Goal: Task Accomplishment & Management: Use online tool/utility

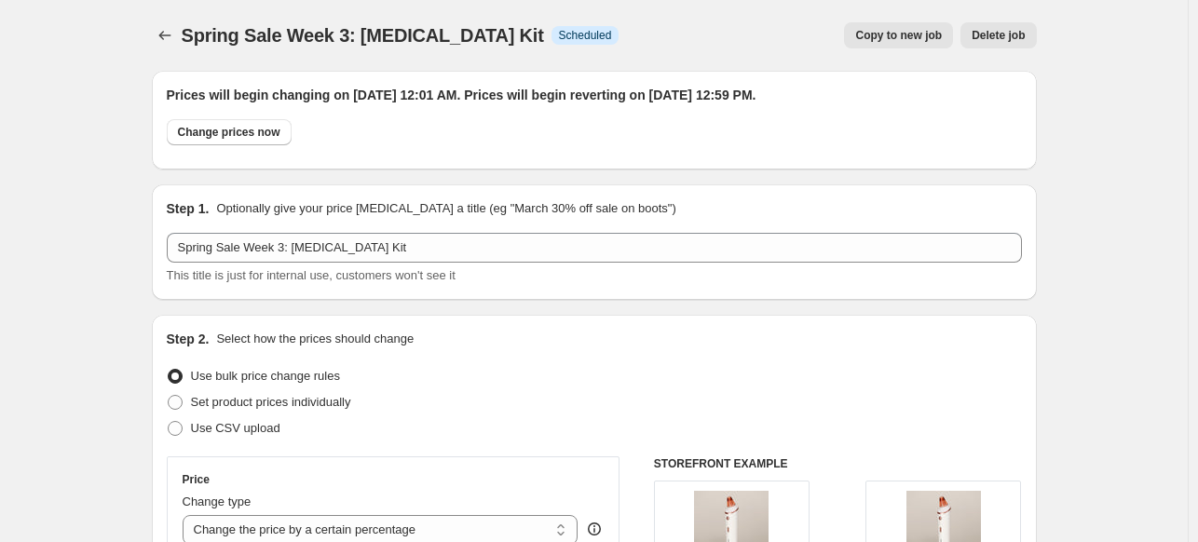
select select "percentage"
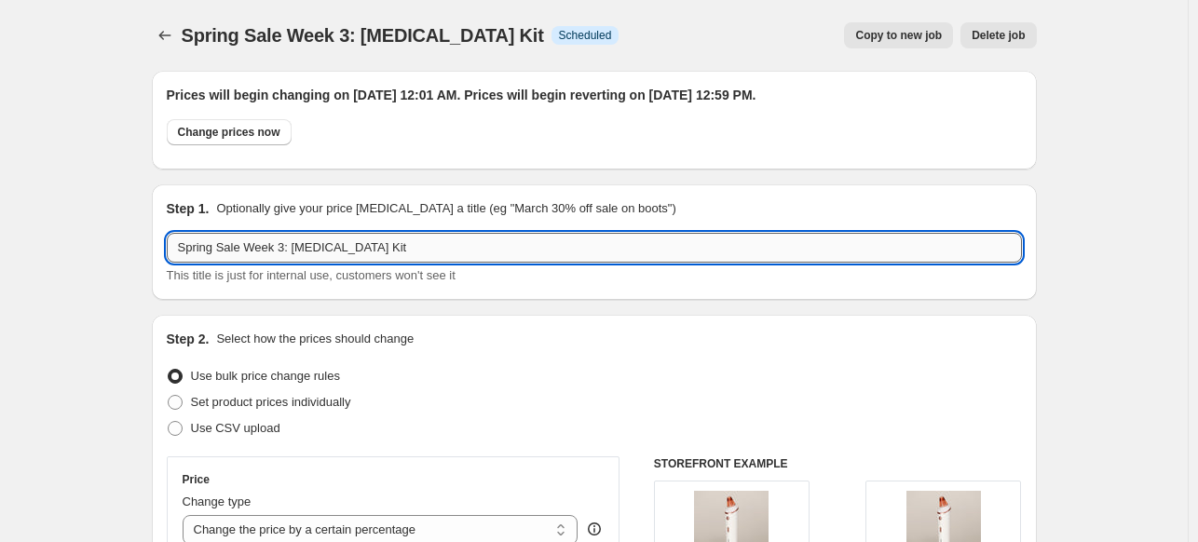
click at [293, 249] on input "Spring Sale Week 3: [MEDICAL_DATA] Kit" at bounding box center [594, 248] width 855 height 30
drag, startPoint x: 301, startPoint y: 249, endPoint x: 637, endPoint y: 245, distance: 336.4
click at [637, 245] on input "Spring Sale Week 3: [MEDICAL_DATA] Kit" at bounding box center [594, 248] width 855 height 30
paste input "Mini Derma Pro"
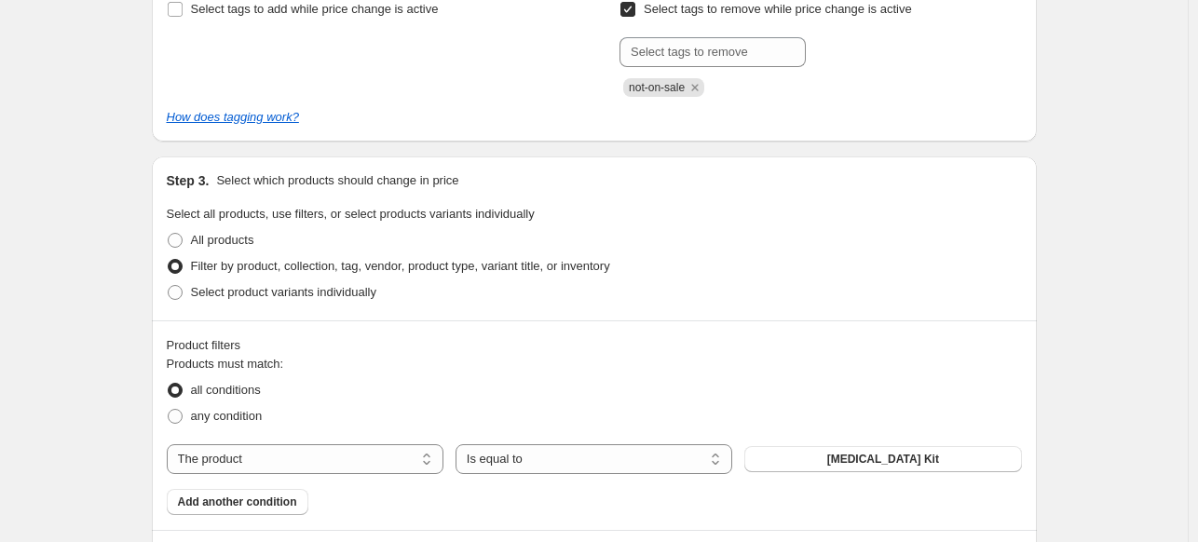
scroll to position [1118, 0]
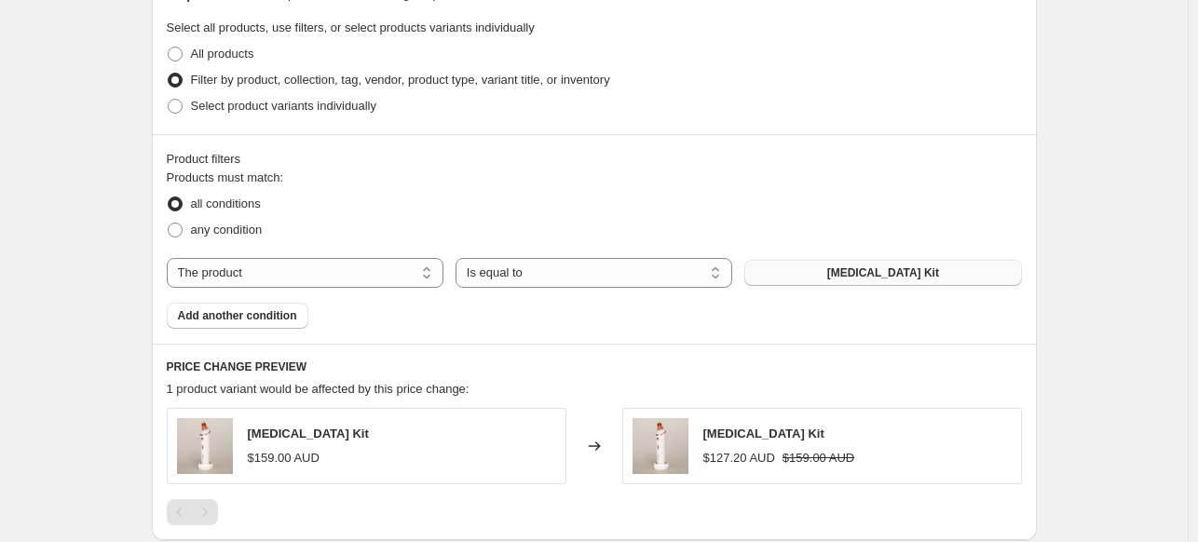
type input "Spring Sale Week 3: Mini Derma Pro"
click at [858, 273] on span "[MEDICAL_DATA] Kit" at bounding box center [884, 273] width 112 height 15
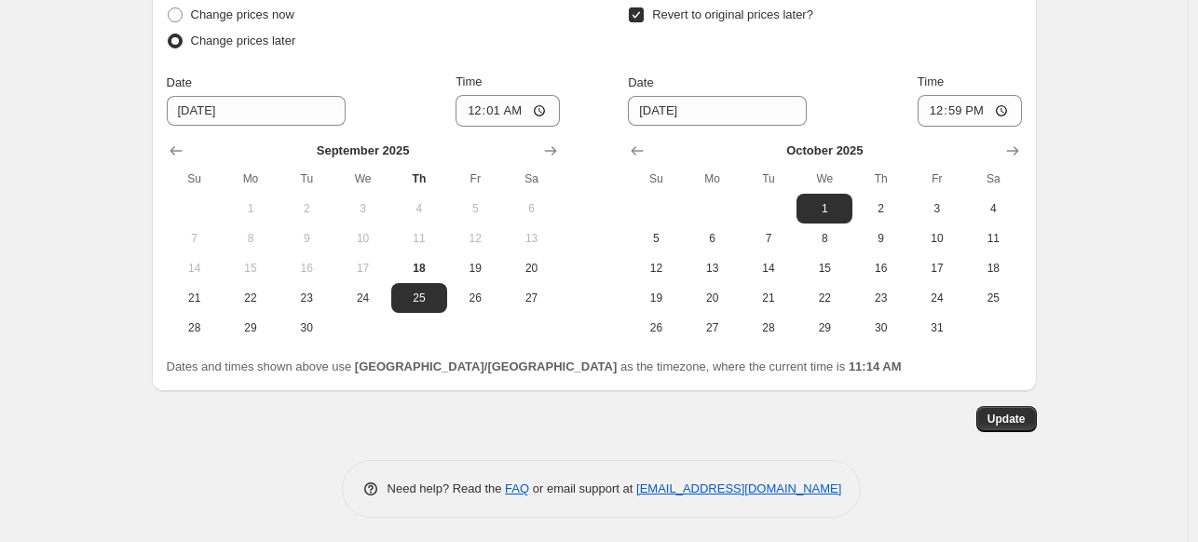
scroll to position [1827, 0]
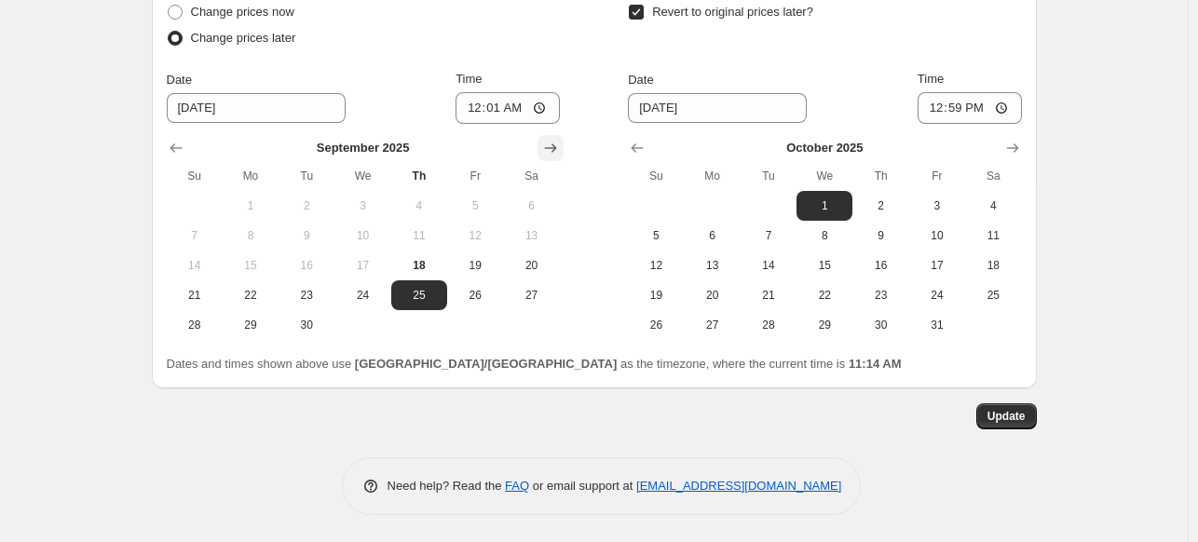
click at [554, 146] on icon "Show next month, October 2025" at bounding box center [550, 148] width 19 height 19
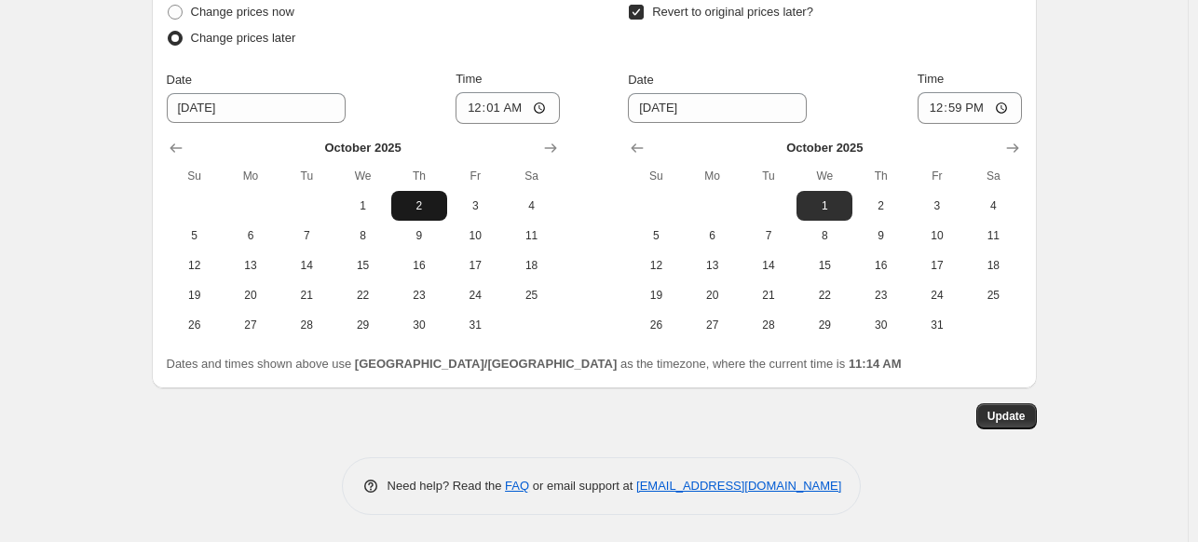
click at [431, 216] on button "2" at bounding box center [419, 206] width 56 height 30
type input "[DATE]"
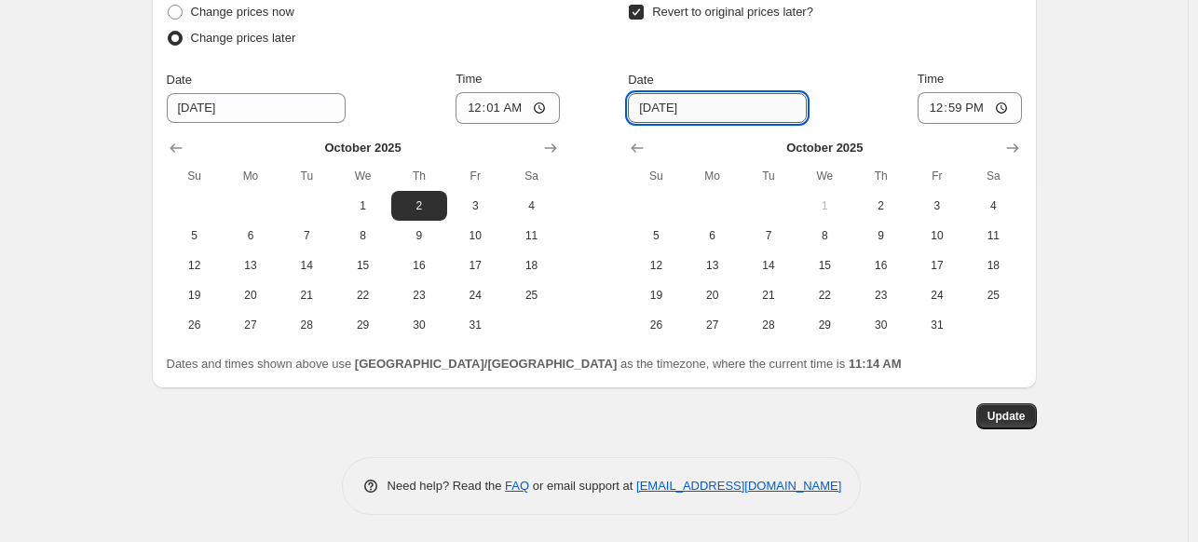
click at [717, 107] on input "[DATE]" at bounding box center [717, 108] width 179 height 30
click at [842, 242] on button "8" at bounding box center [825, 236] width 56 height 30
type input "[DATE]"
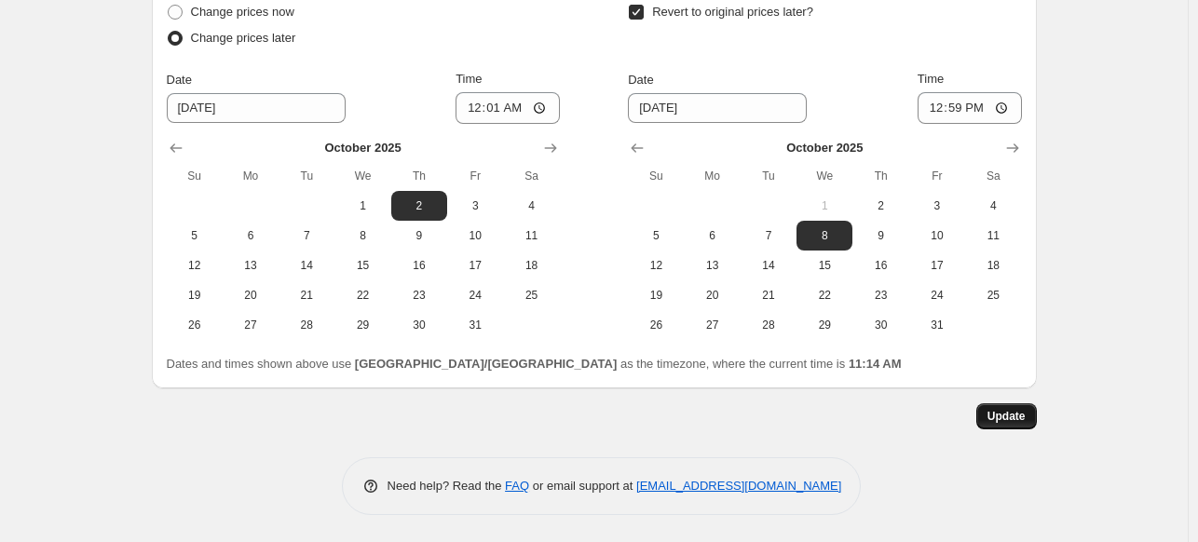
click at [1015, 421] on span "Update" at bounding box center [1007, 416] width 38 height 15
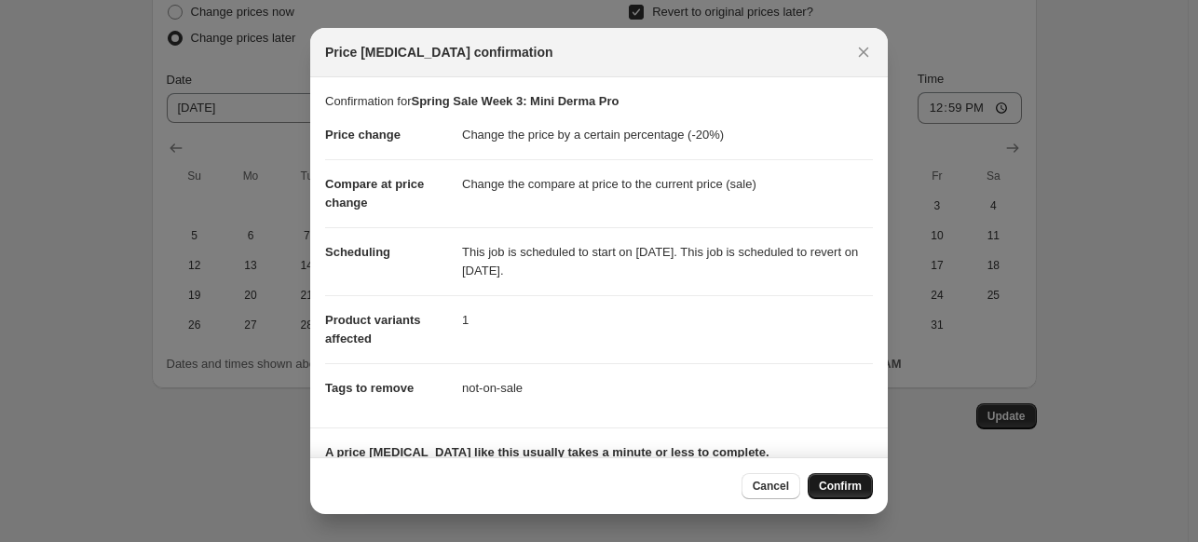
click at [837, 487] on span "Confirm" at bounding box center [840, 486] width 43 height 15
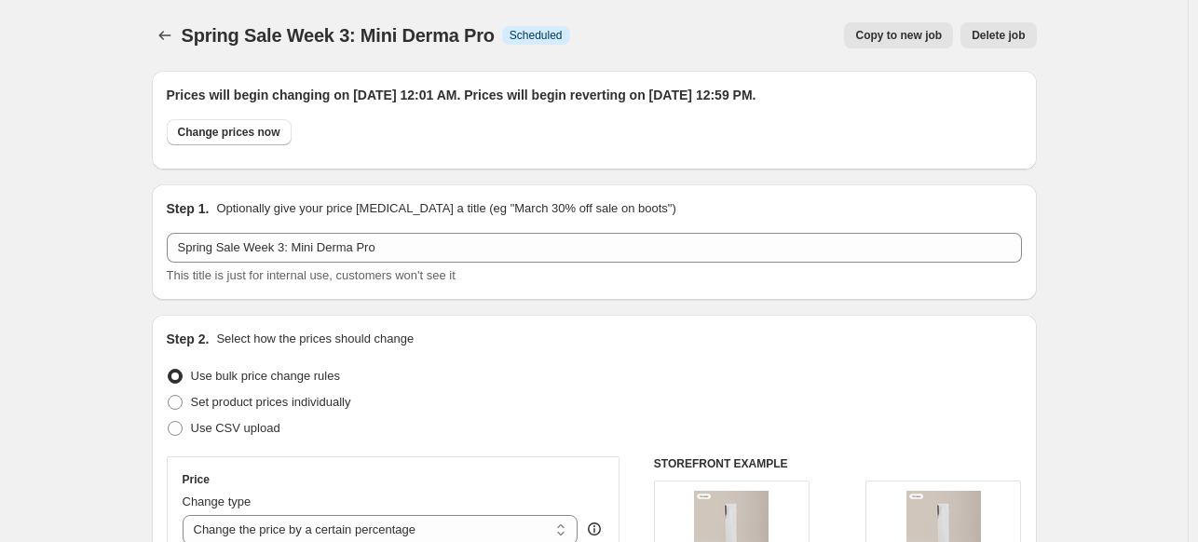
scroll to position [1827, 0]
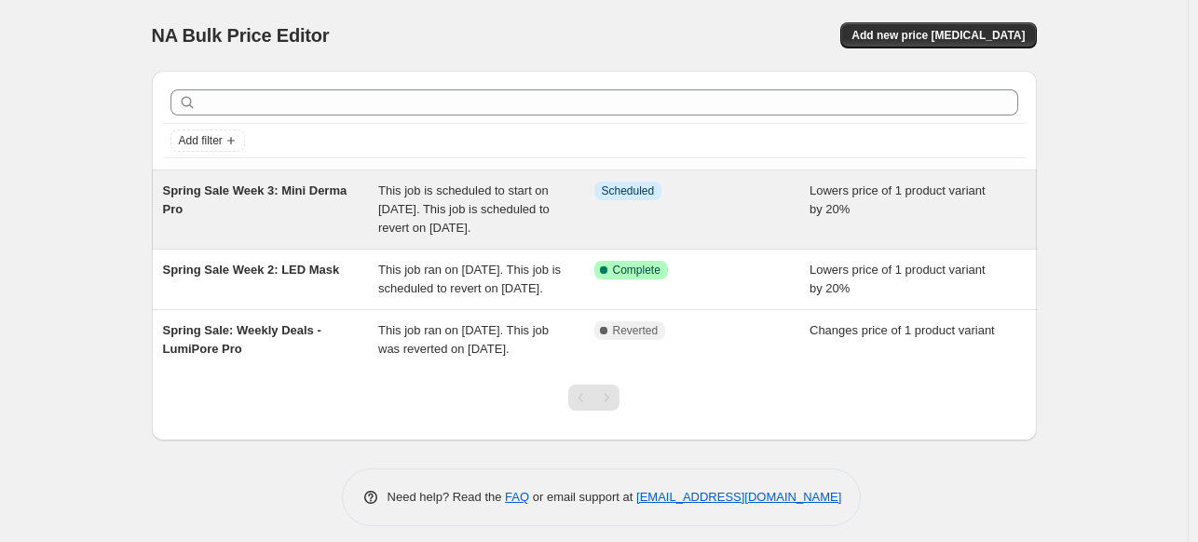
click at [741, 226] on div "Info Scheduled" at bounding box center [703, 210] width 216 height 56
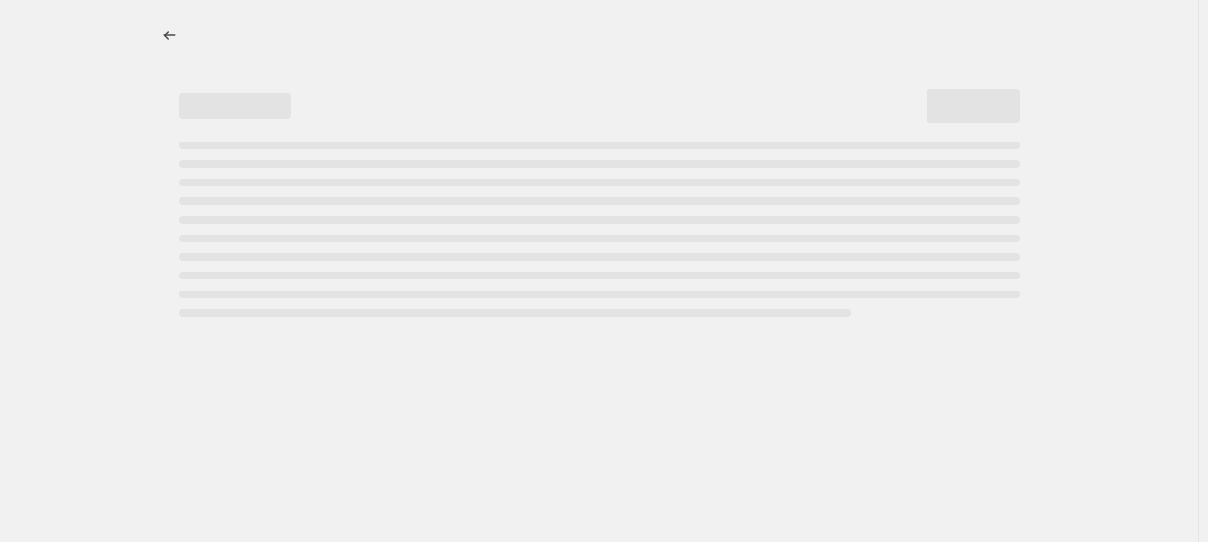
select select "percentage"
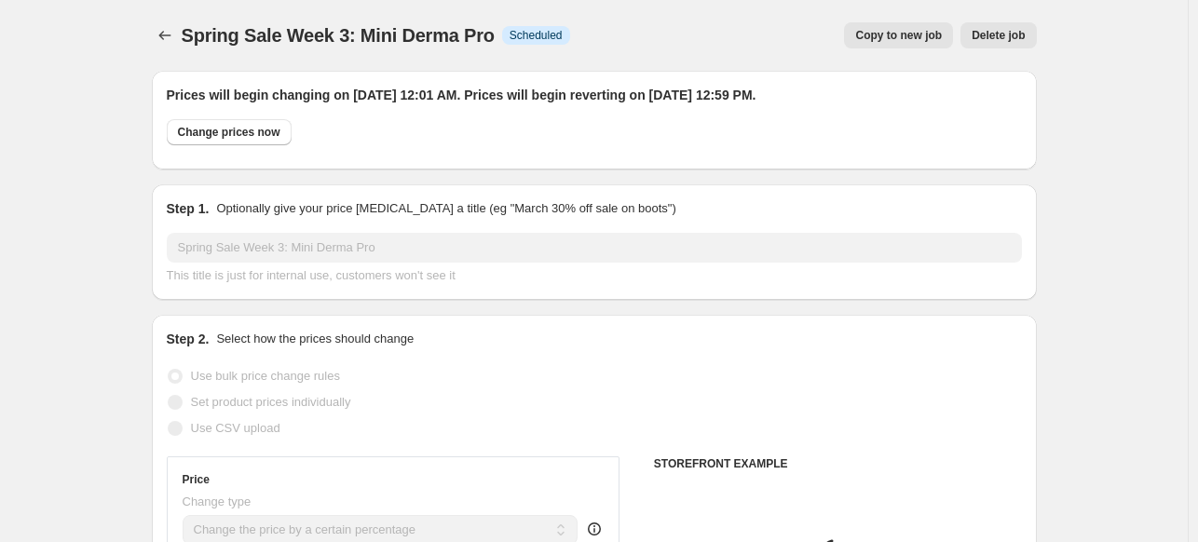
select select "product"
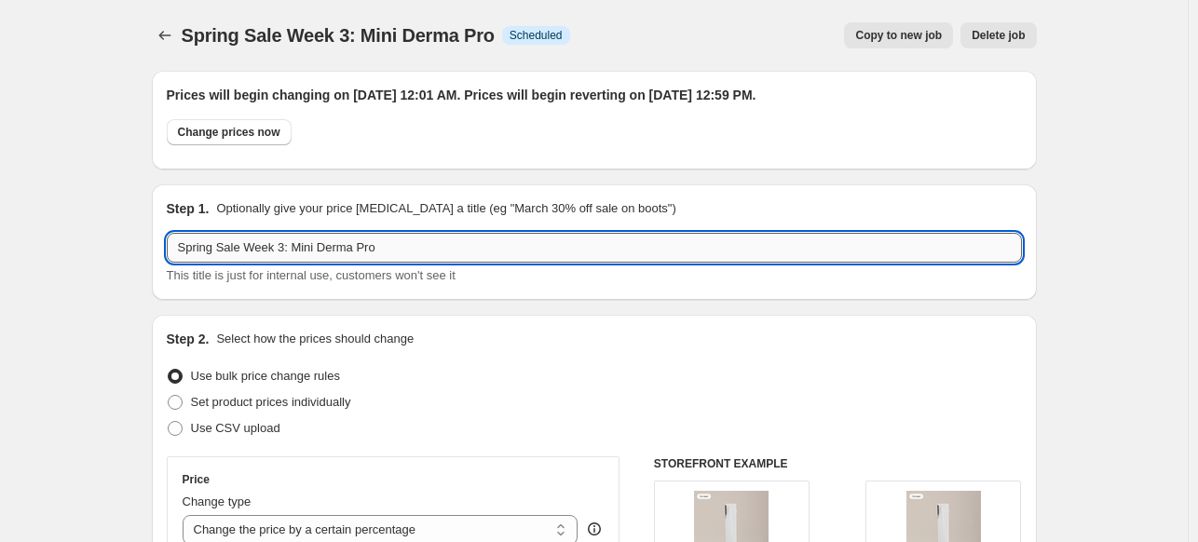
click at [280, 245] on input "Spring Sale Week 3: Mini Derma Pro" at bounding box center [594, 248] width 855 height 30
type input "Spring Sale Week 4: Mini Derma Pro"
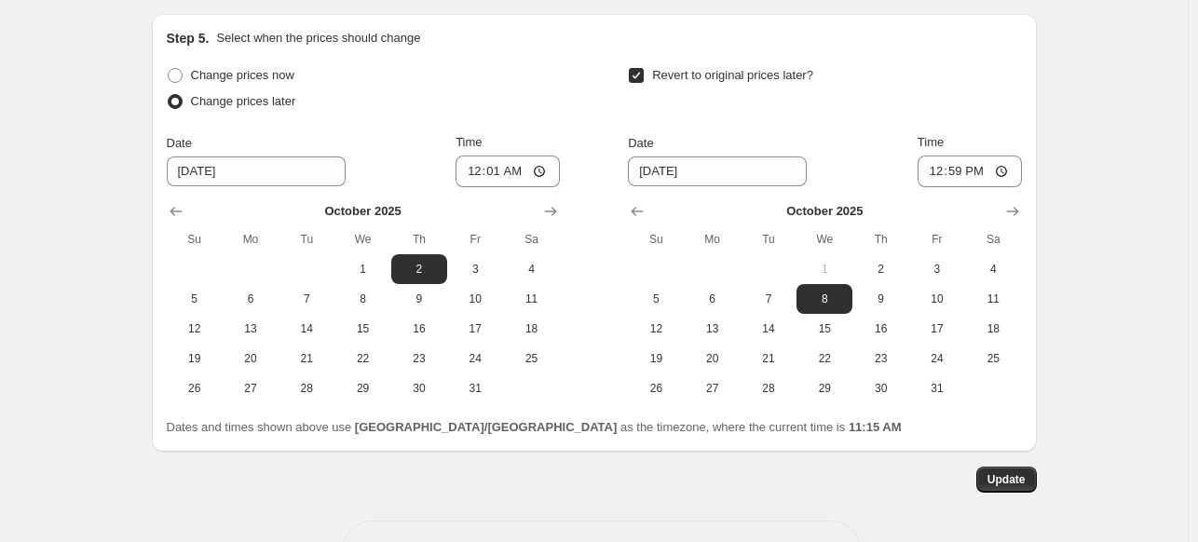
scroll to position [1827, 0]
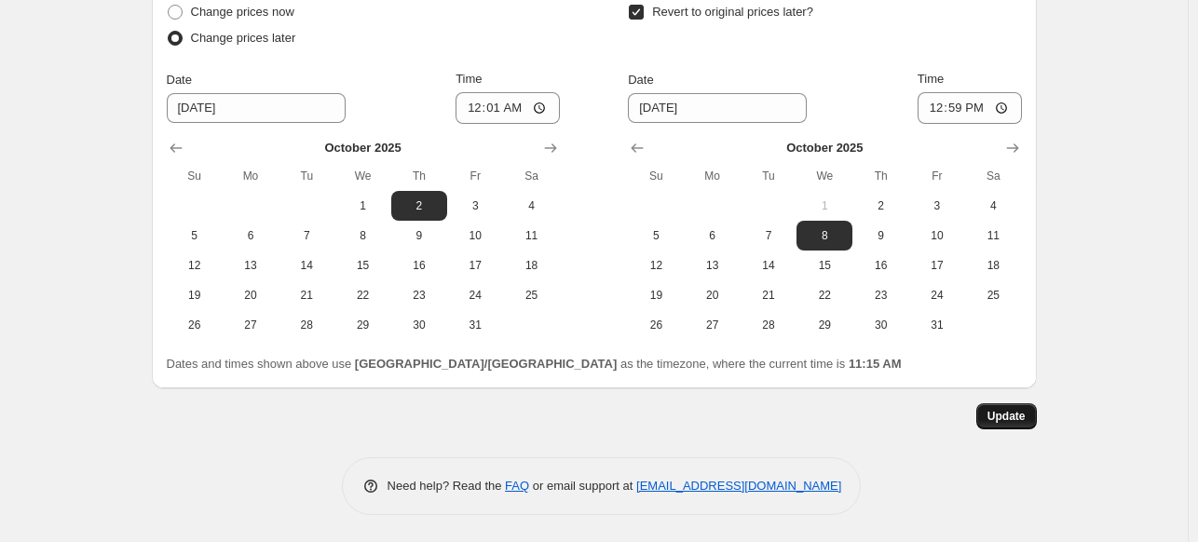
click at [1012, 420] on span "Update" at bounding box center [1007, 416] width 38 height 15
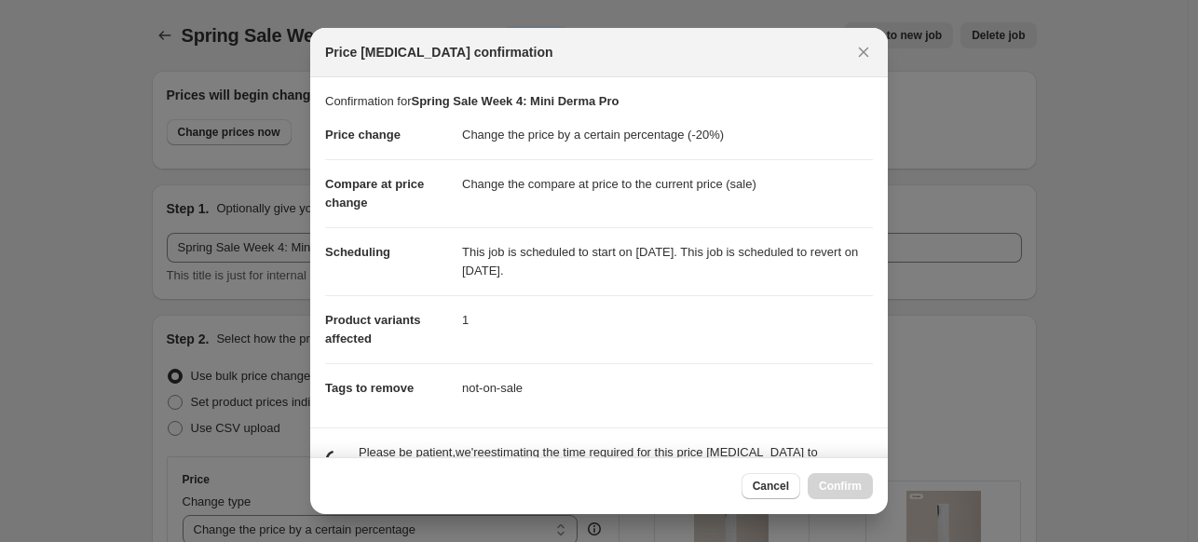
scroll to position [0, 0]
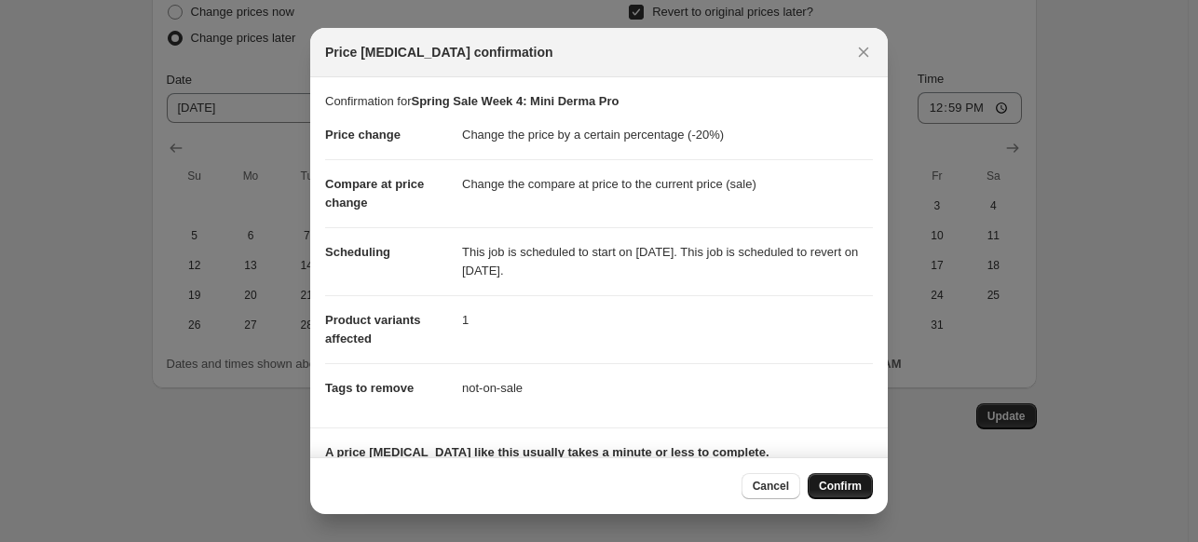
click at [842, 489] on span "Confirm" at bounding box center [840, 486] width 43 height 15
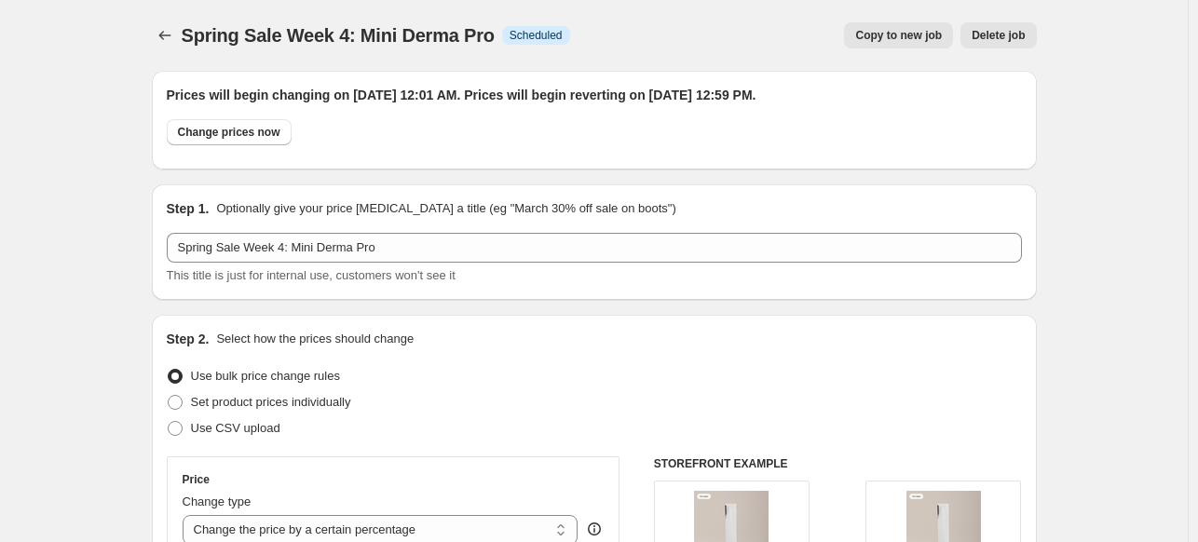
click at [913, 40] on span "Copy to new job" at bounding box center [898, 35] width 87 height 15
select select "percentage"
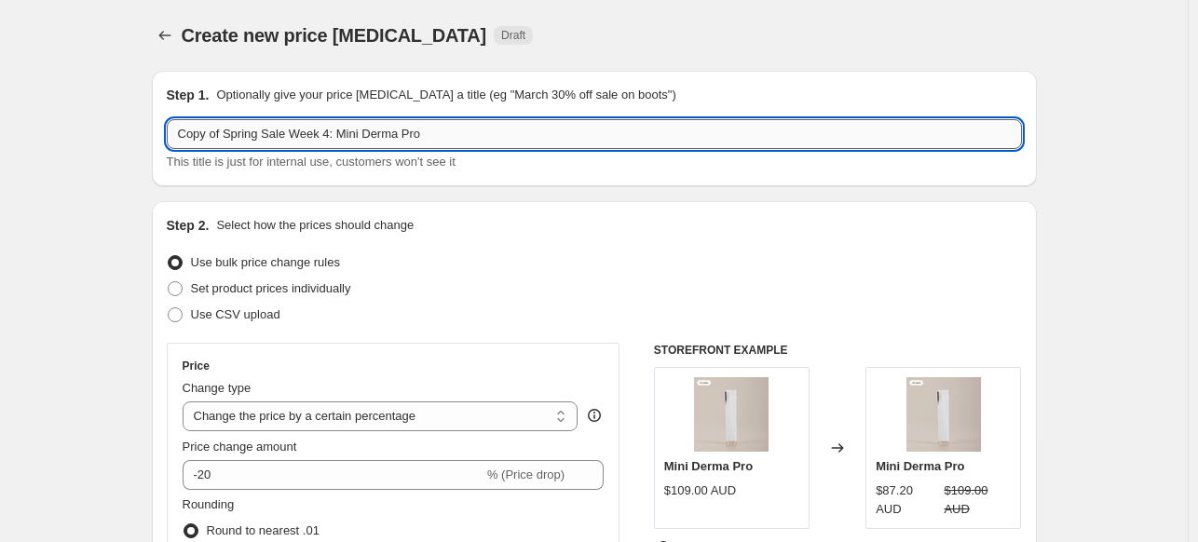
click at [228, 137] on input "Copy of Spring Sale Week 4: Mini Derma Pro" at bounding box center [594, 134] width 855 height 30
drag, startPoint x: 229, startPoint y: 137, endPoint x: 7, endPoint y: 144, distance: 222.8
drag, startPoint x: 278, startPoint y: 141, endPoint x: 465, endPoint y: 126, distance: 187.9
click at [465, 126] on input "Spring Sale Week 4: Mini Derma Pro" at bounding box center [594, 134] width 855 height 30
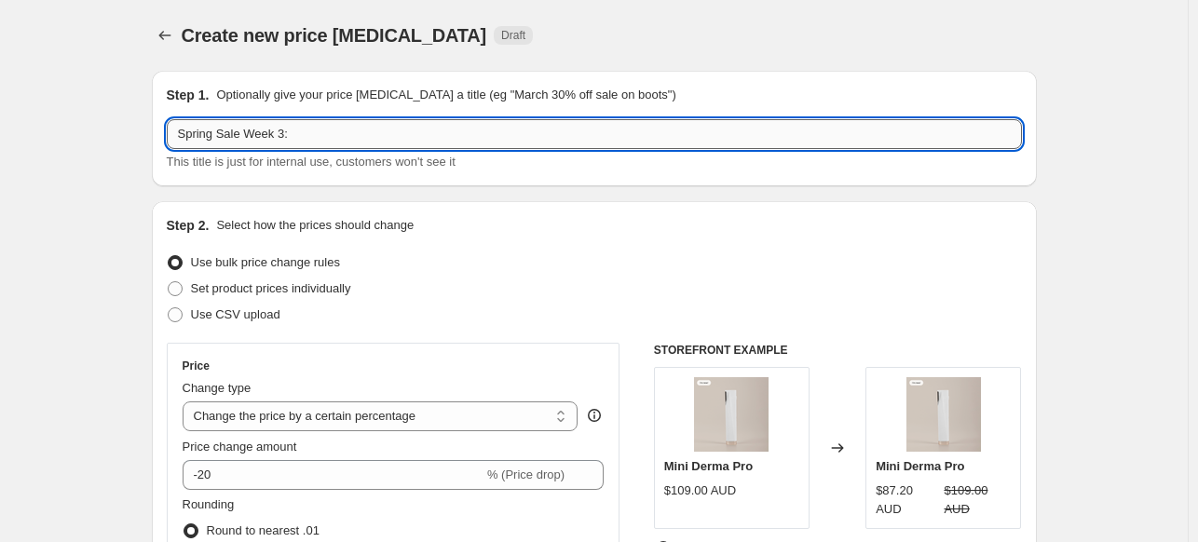
paste input "[MEDICAL_DATA] Kit"
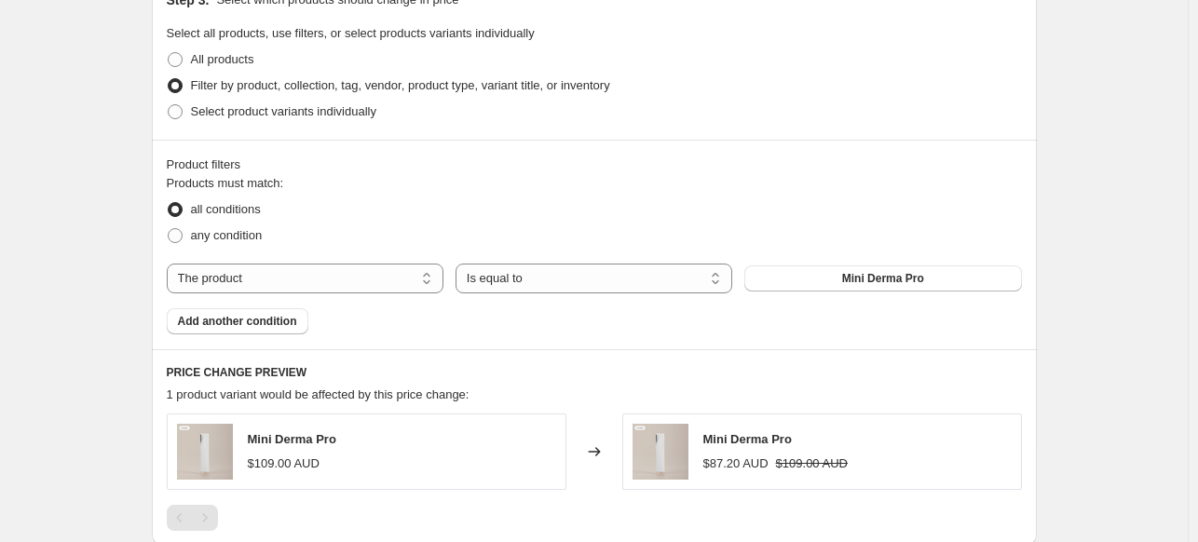
scroll to position [1118, 0]
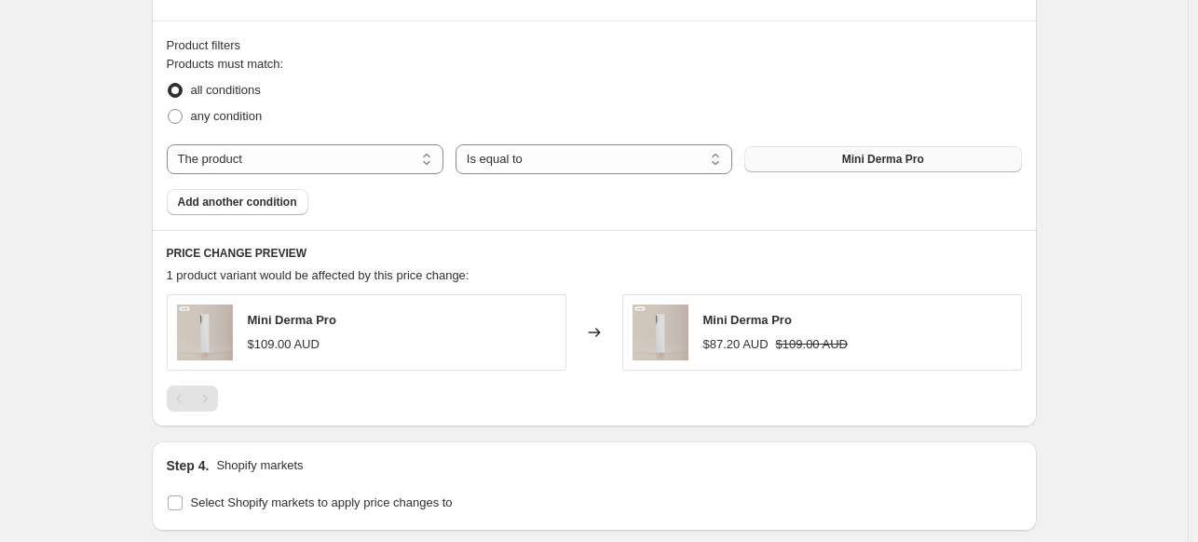
type input "Spring Sale Week 3: [MEDICAL_DATA] Kit"
click at [855, 170] on button "Mini Derma Pro" at bounding box center [883, 159] width 277 height 26
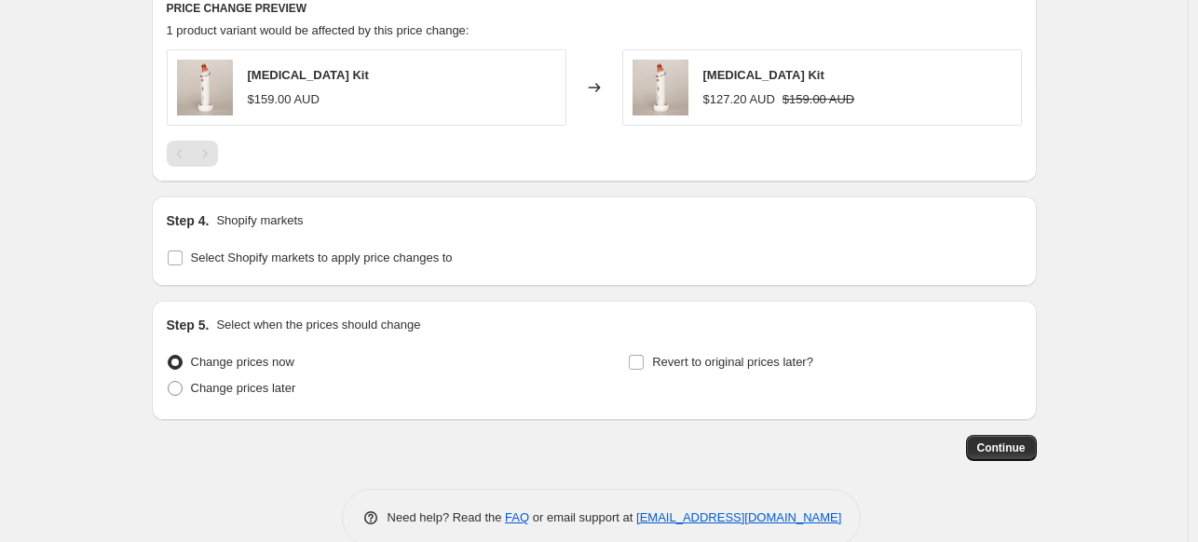
scroll to position [1395, 0]
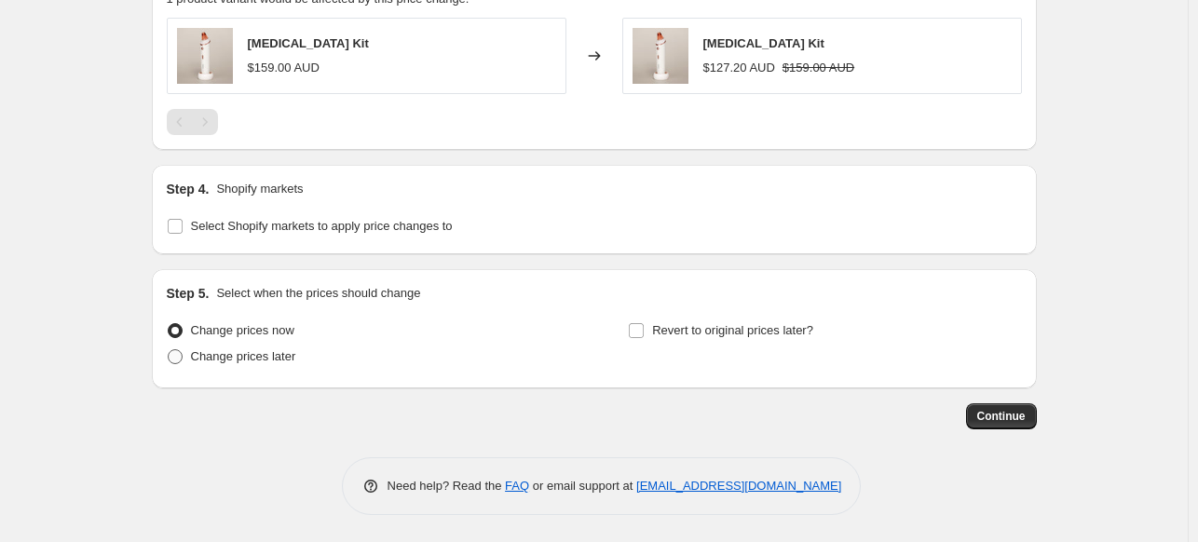
click at [261, 358] on span "Change prices later" at bounding box center [243, 356] width 105 height 14
click at [169, 350] on input "Change prices later" at bounding box center [168, 349] width 1 height 1
radio input "true"
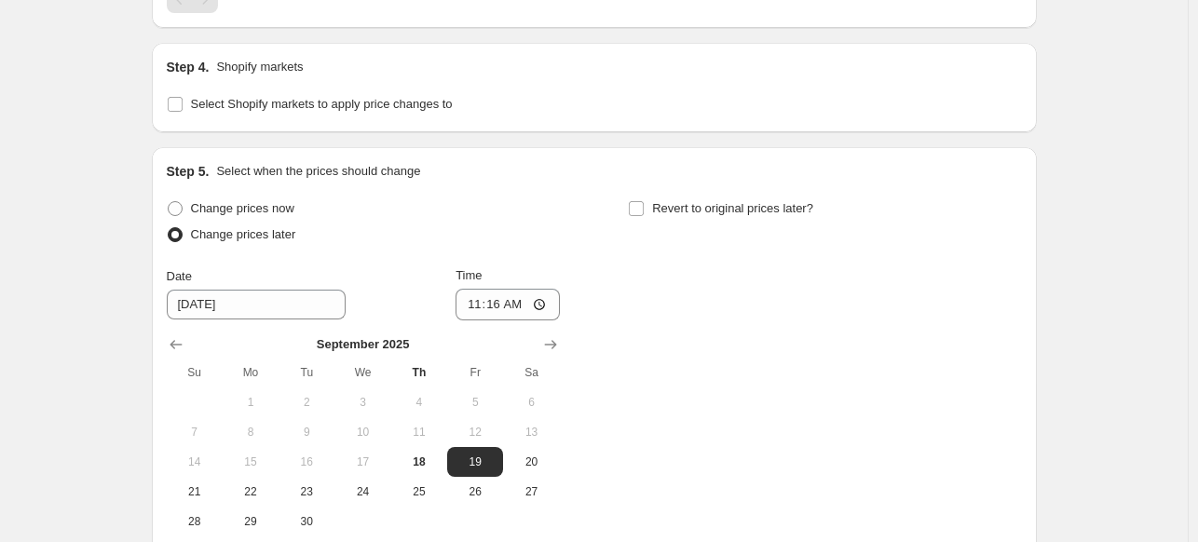
scroll to position [1675, 0]
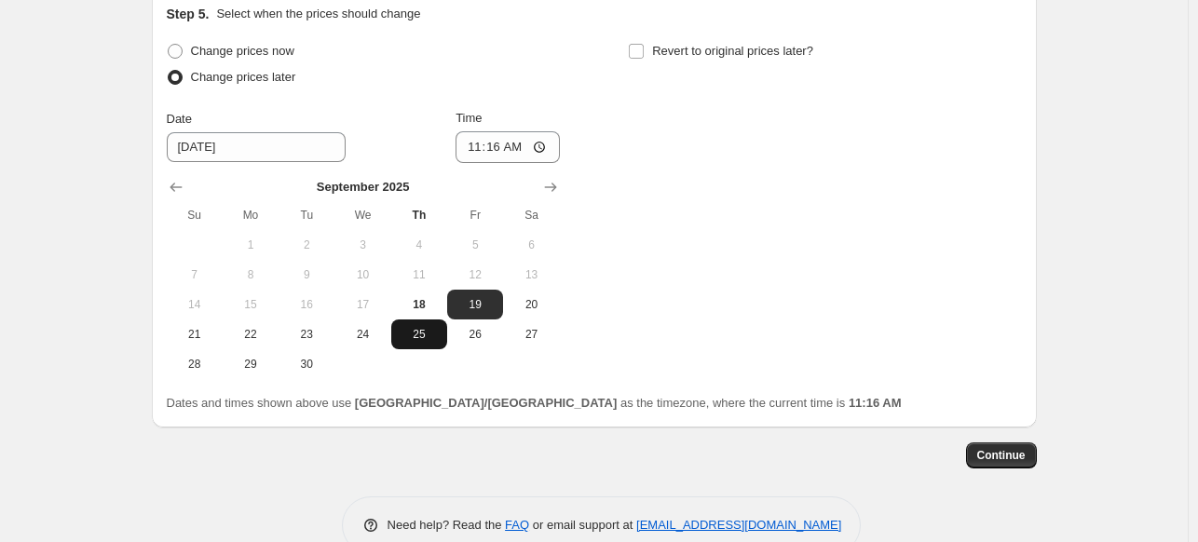
click at [436, 327] on span "25" at bounding box center [419, 334] width 41 height 15
type input "[DATE]"
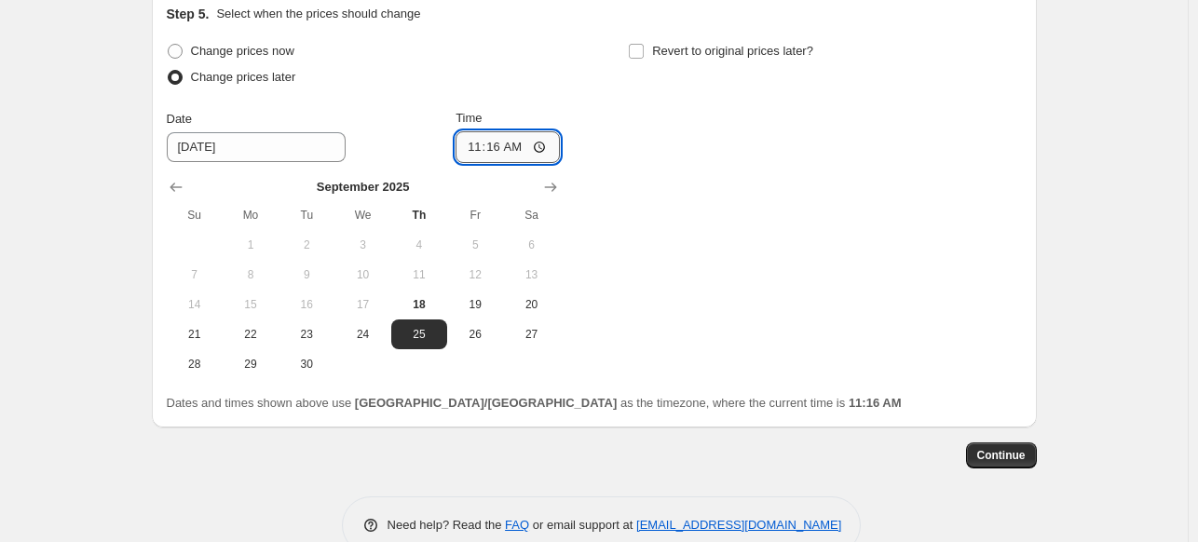
click at [477, 150] on input "11:16" at bounding box center [508, 147] width 104 height 32
click at [477, 145] on input "02:01" at bounding box center [508, 147] width 104 height 32
type input "00:01"
click at [618, 102] on div "Change prices now Change prices later Date 9/25/2025 Time 00:01 September 2025 …" at bounding box center [594, 208] width 855 height 341
click at [644, 48] on input "Revert to original prices later?" at bounding box center [636, 51] width 15 height 15
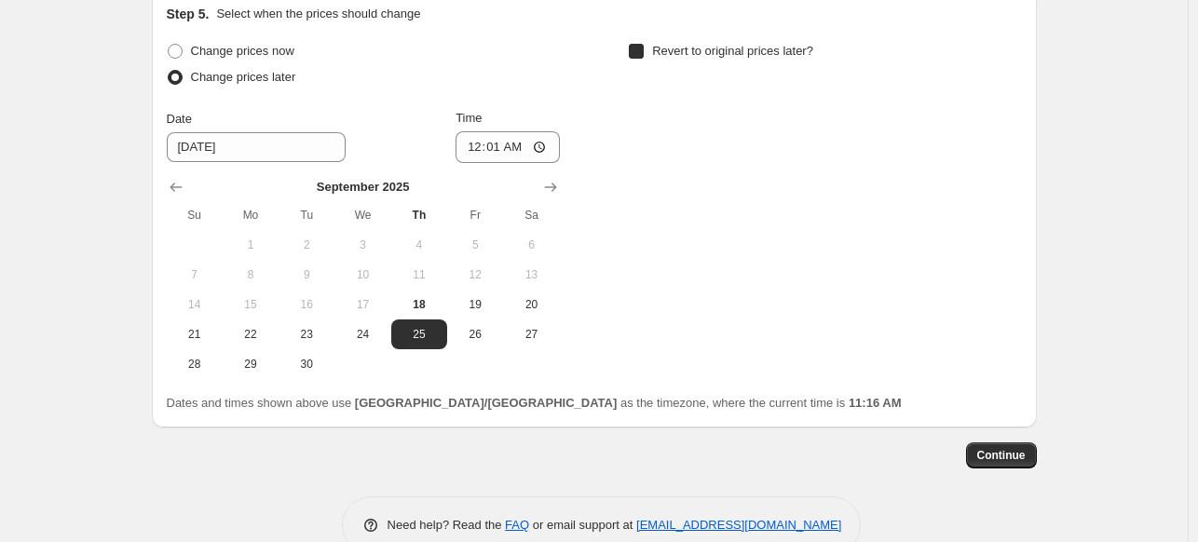
checkbox input "true"
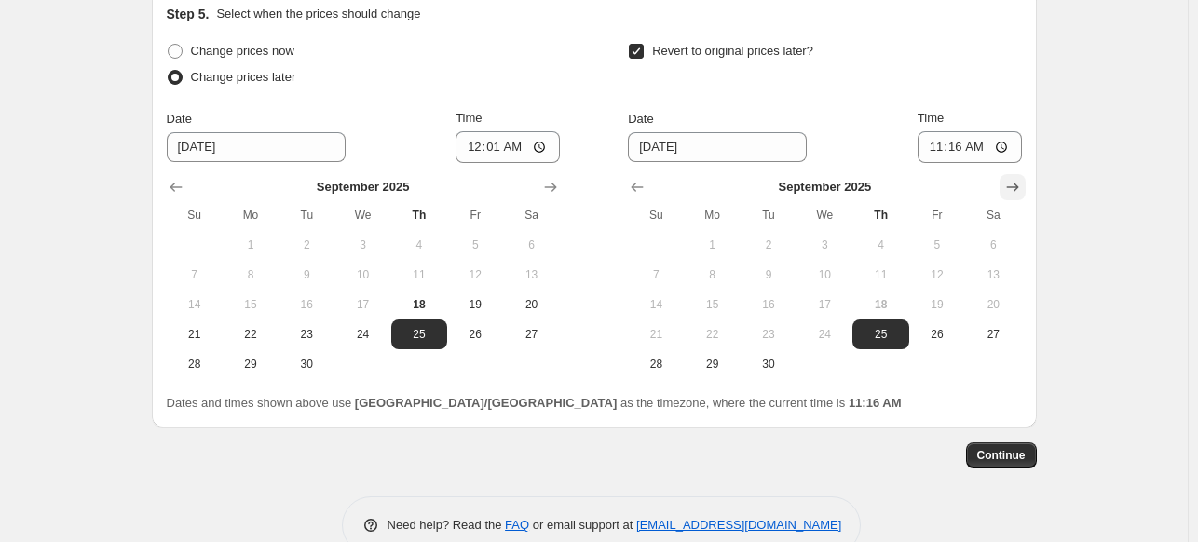
click at [1022, 185] on icon "Show next month, October 2025" at bounding box center [1013, 187] width 19 height 19
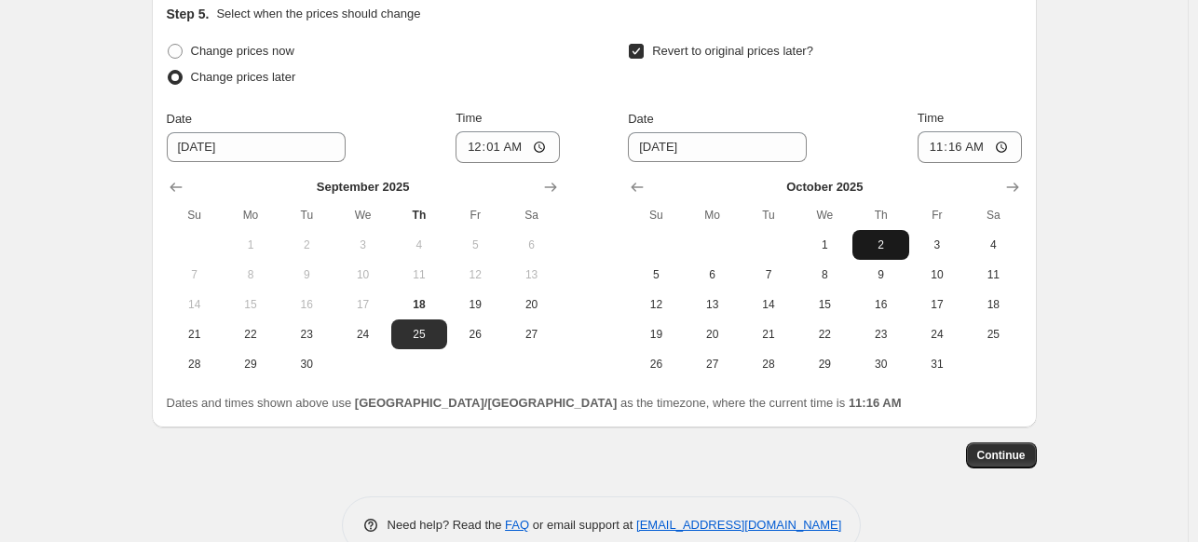
click at [883, 241] on span "2" at bounding box center [880, 245] width 41 height 15
click at [839, 245] on span "1" at bounding box center [824, 245] width 41 height 15
type input "[DATE]"
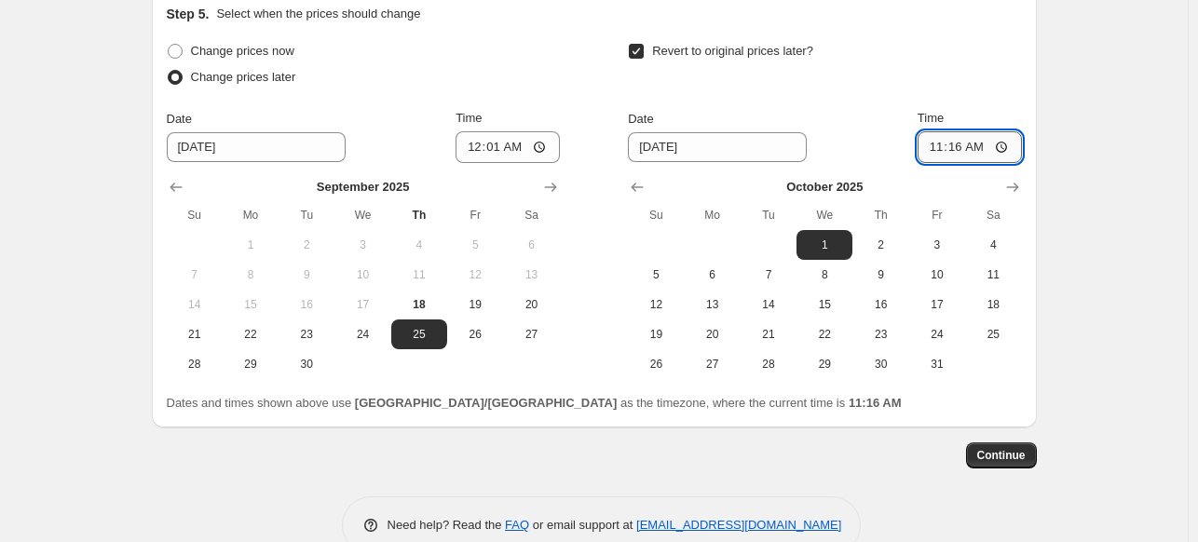
click at [966, 148] on input "11:16" at bounding box center [970, 147] width 104 height 32
click at [955, 148] on input "11:16" at bounding box center [970, 147] width 104 height 32
type input "23:59"
click at [978, 53] on div "Revert to original prices later?" at bounding box center [824, 66] width 393 height 56
click at [1010, 458] on span "Continue" at bounding box center [1002, 455] width 48 height 15
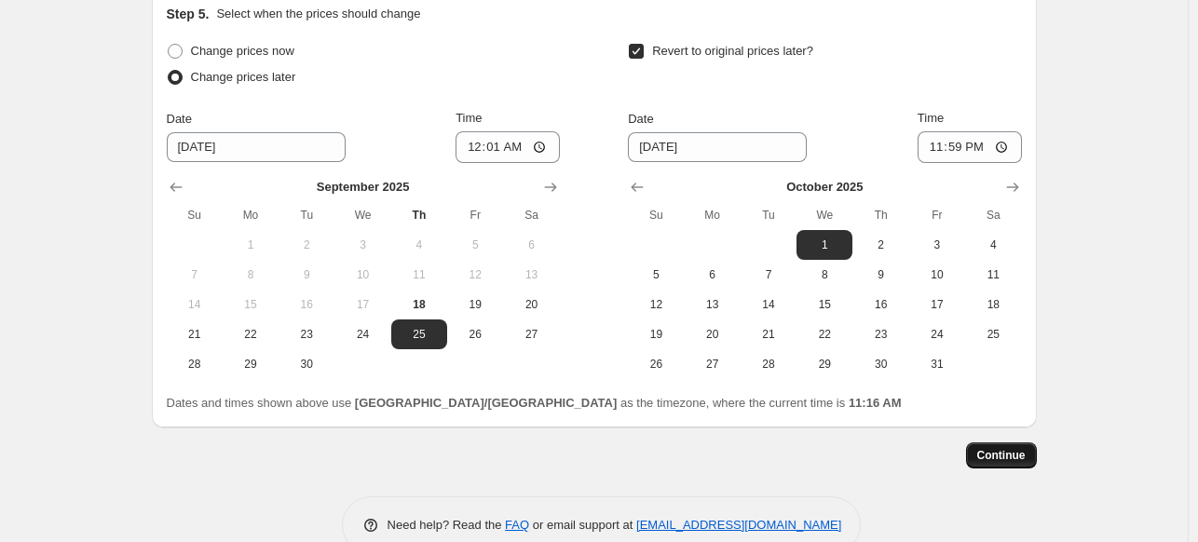
scroll to position [0, 0]
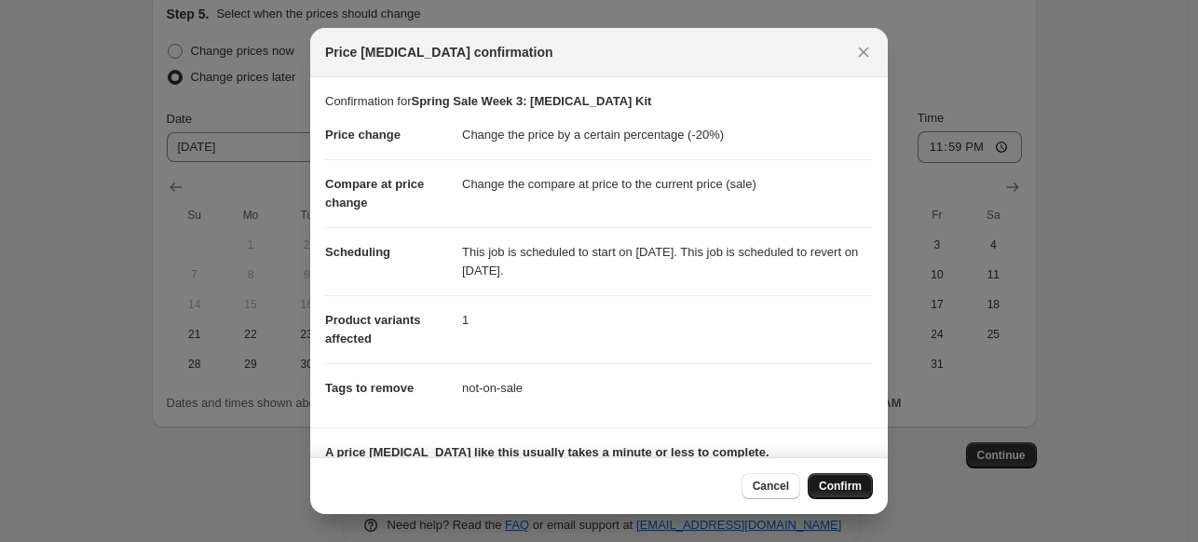
click at [840, 486] on span "Confirm" at bounding box center [840, 486] width 43 height 15
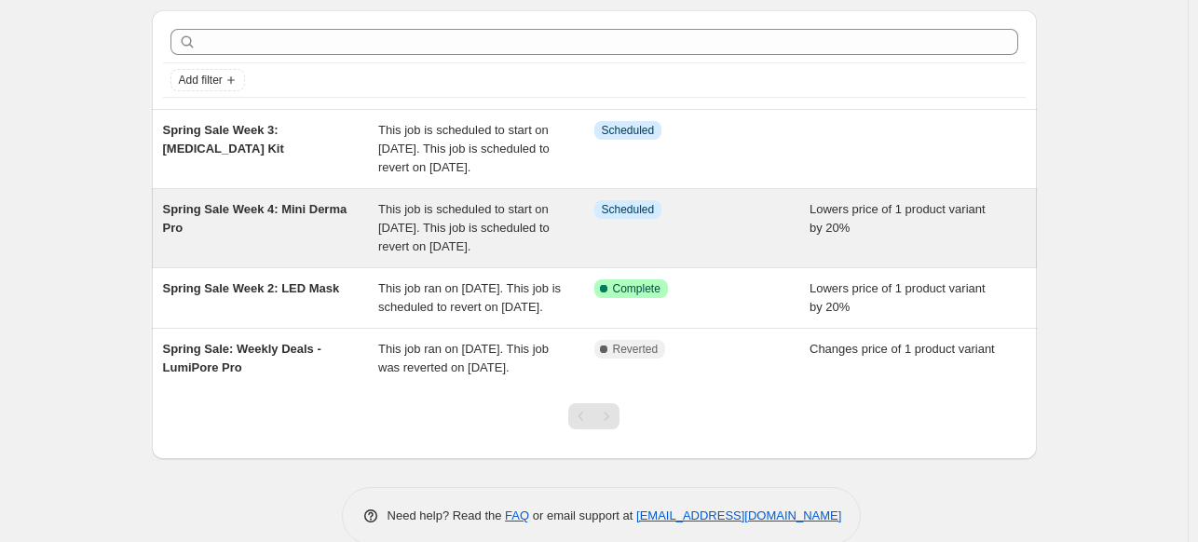
scroll to position [93, 0]
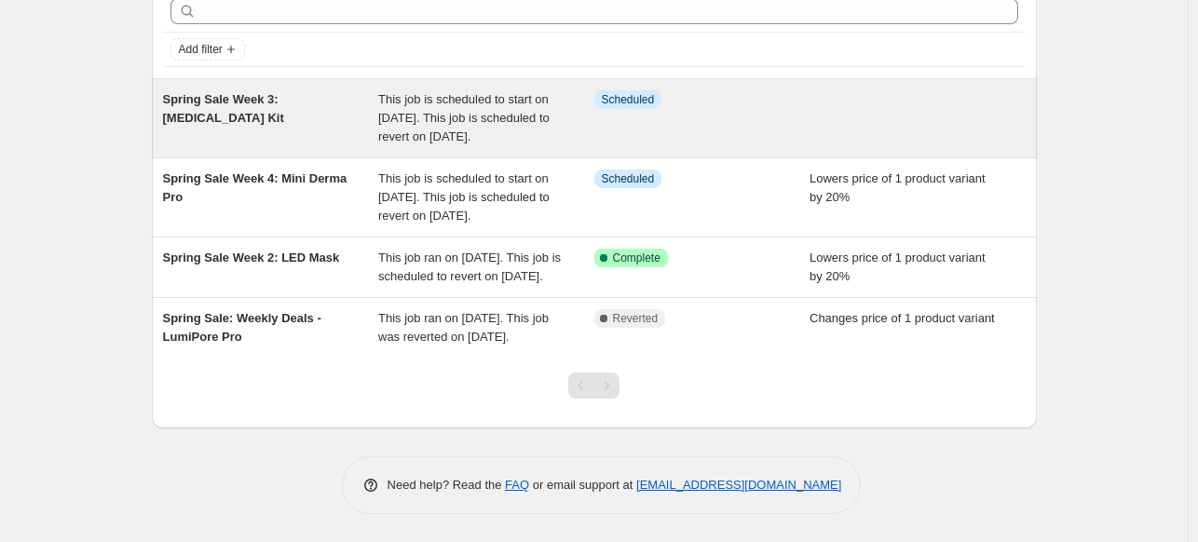
click at [942, 141] on div at bounding box center [918, 118] width 216 height 56
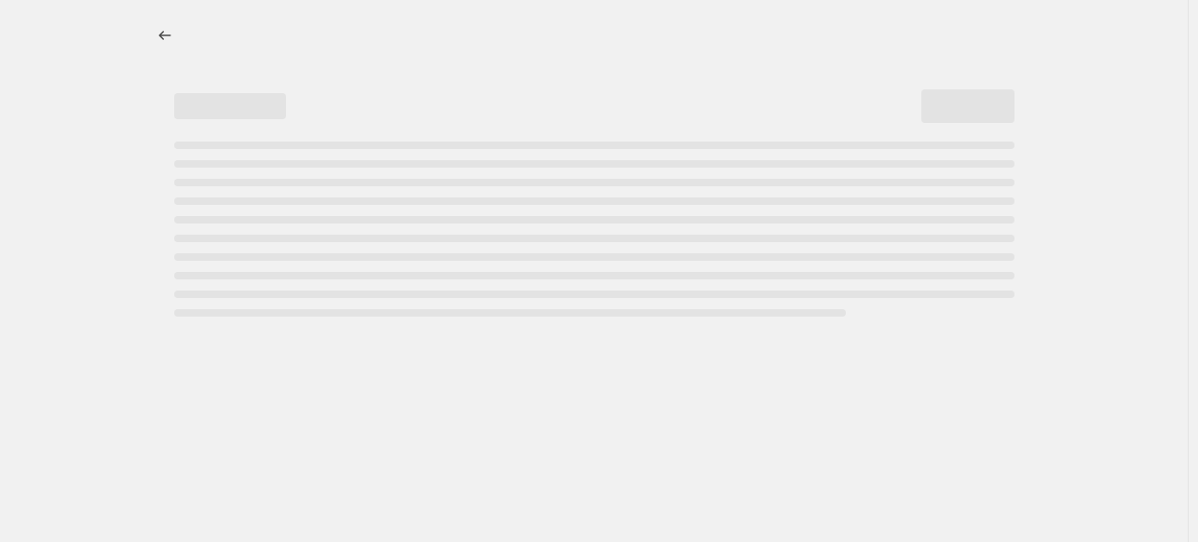
select select "percentage"
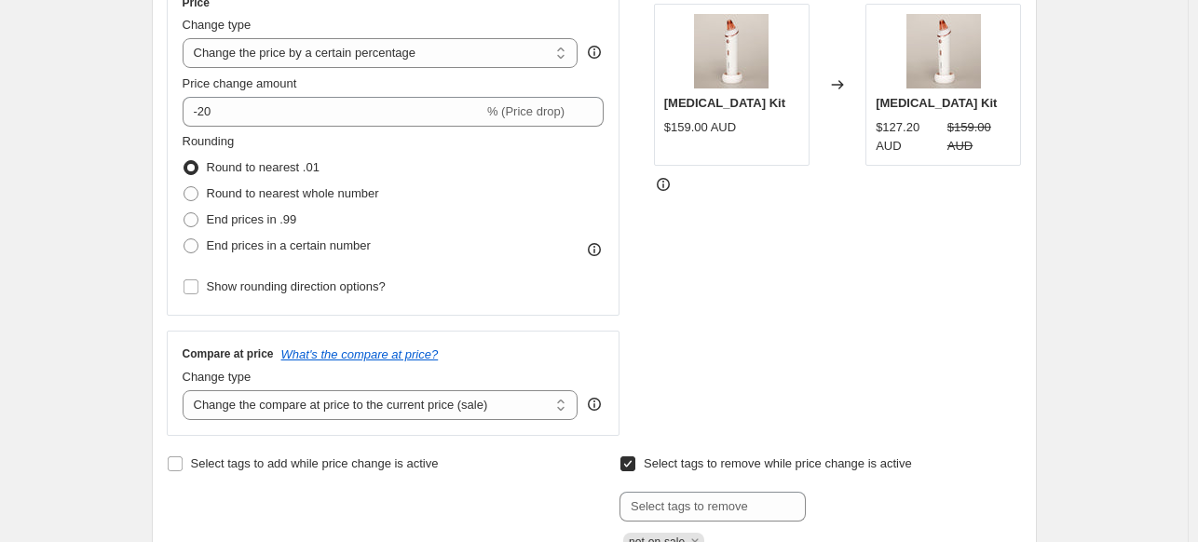
scroll to position [466, 0]
